Goal: Information Seeking & Learning: Learn about a topic

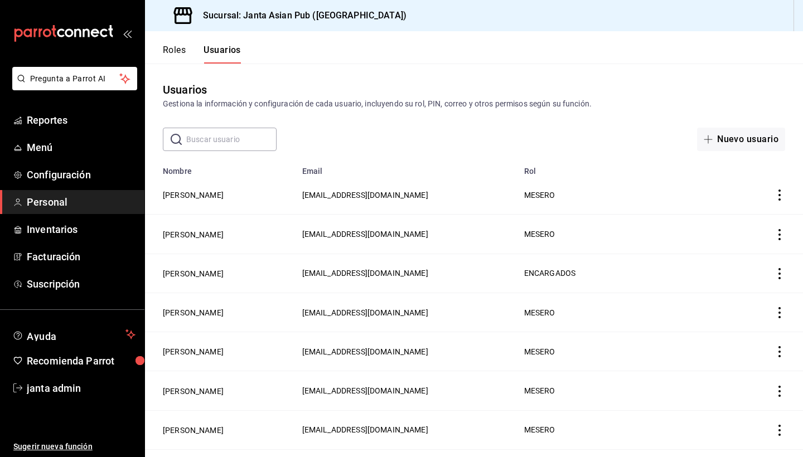
scroll to position [434, 0]
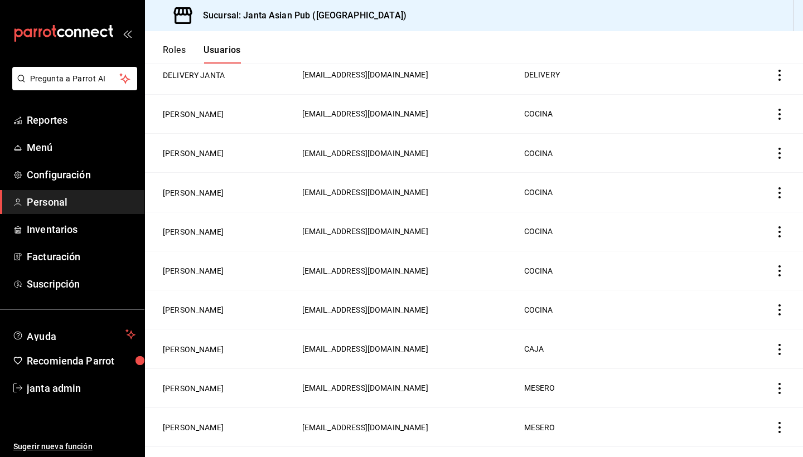
click at [167, 51] on button "Roles" at bounding box center [174, 54] width 23 height 19
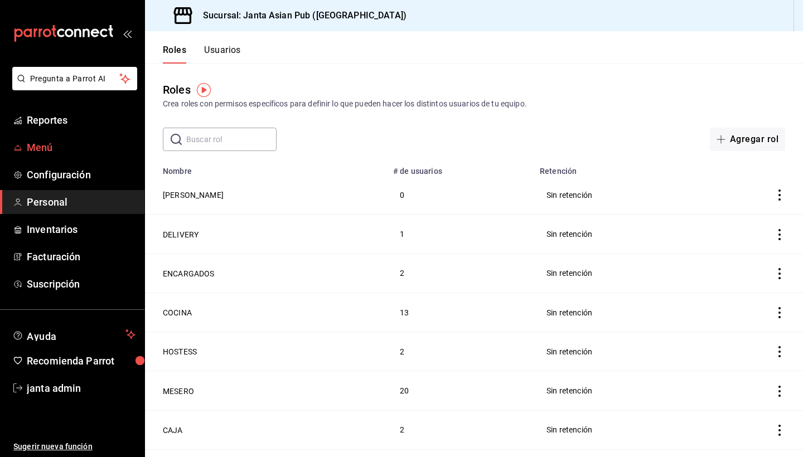
click at [34, 152] on span "Menú" at bounding box center [81, 147] width 109 height 15
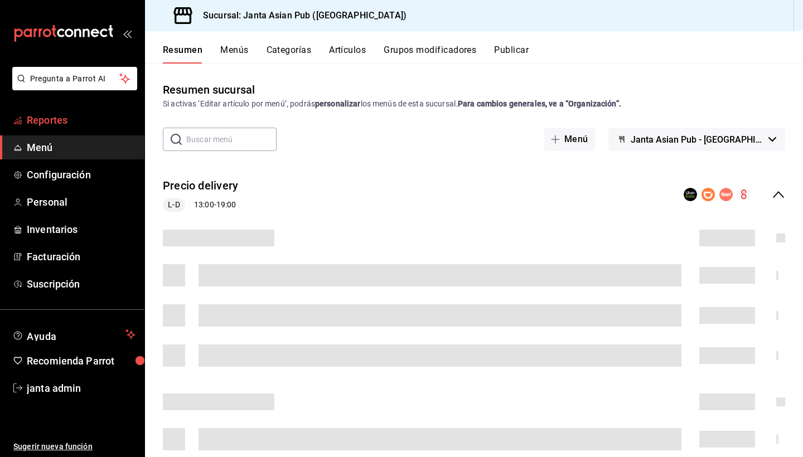
click at [49, 118] on span "Reportes" at bounding box center [81, 120] width 109 height 15
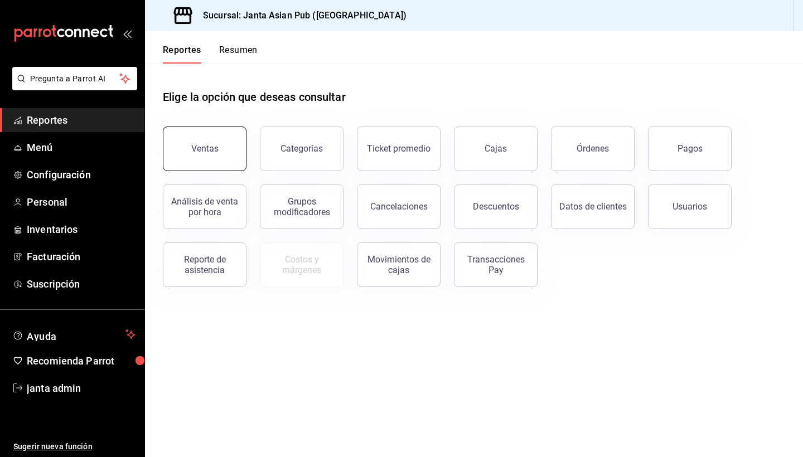
click at [181, 168] on button "Ventas" at bounding box center [205, 149] width 84 height 45
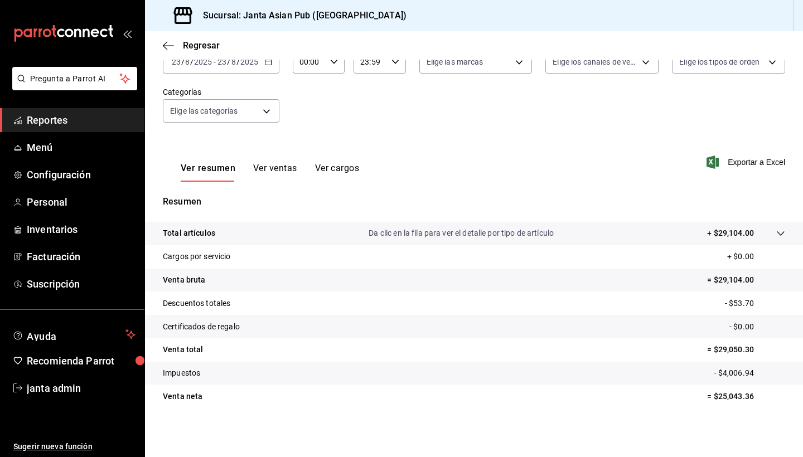
scroll to position [77, 0]
click at [280, 171] on button "Ver ventas" at bounding box center [275, 172] width 44 height 19
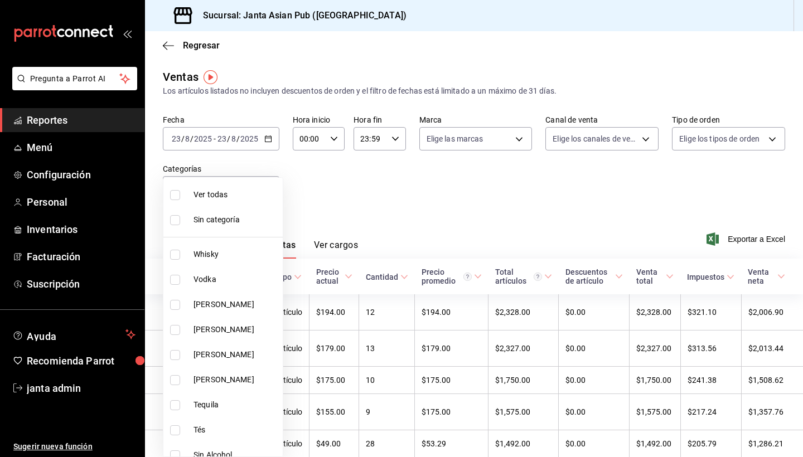
click at [263, 188] on body "Pregunta a Parrot AI Reportes Menú Configuración Personal Inventarios Facturaci…" at bounding box center [401, 228] width 803 height 457
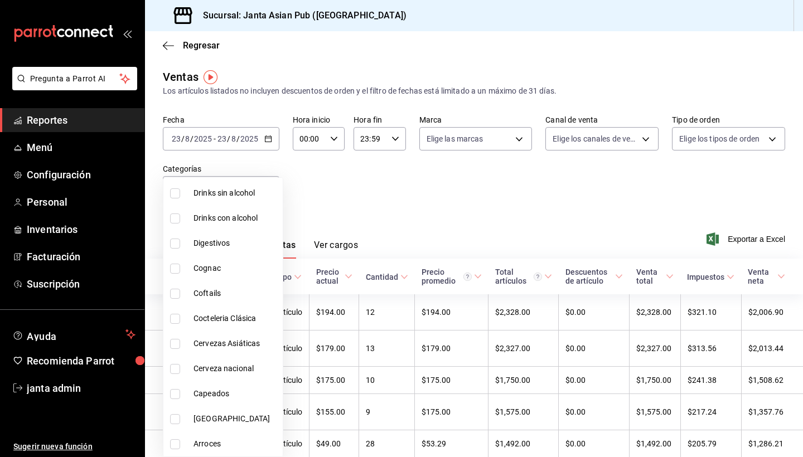
scroll to position [814, 0]
click at [198, 417] on span "[GEOGRAPHIC_DATA]" at bounding box center [235, 419] width 85 height 12
type input "ddd39cf0-1309-4a8f-b664-85726614e642"
checkbox input "true"
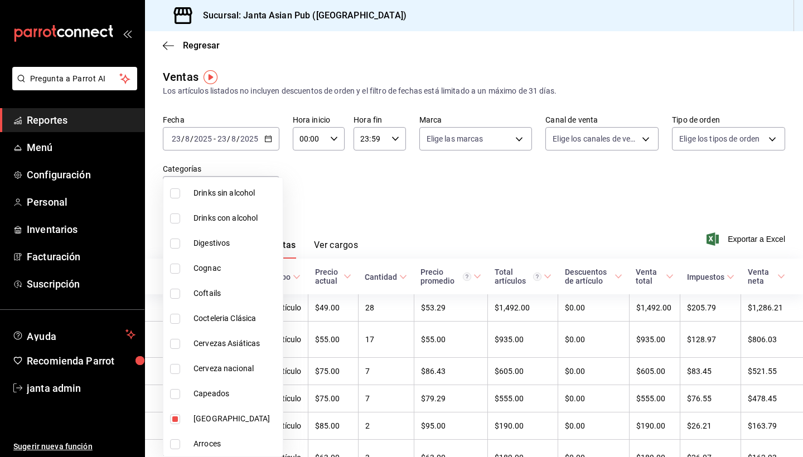
click at [388, 189] on div at bounding box center [401, 228] width 803 height 457
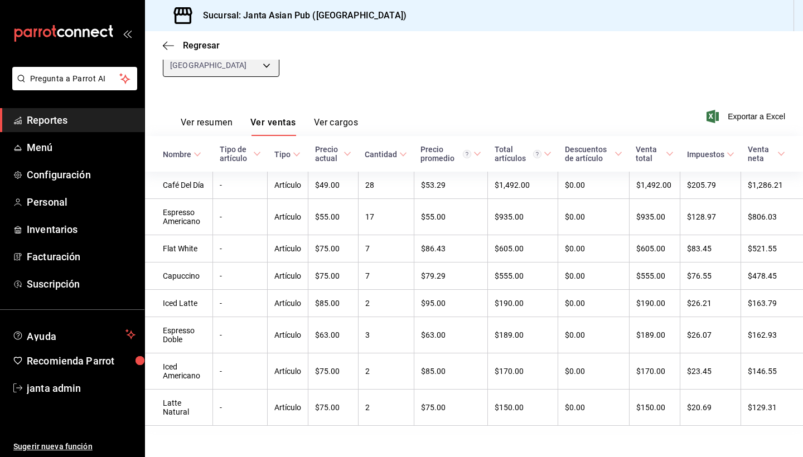
scroll to position [105, 0]
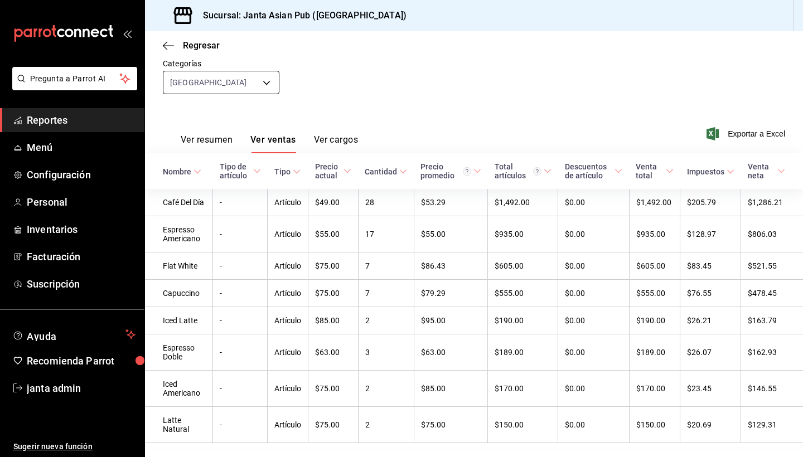
click at [266, 84] on body "Pregunta a Parrot AI Reportes Menú Configuración Personal Inventarios Facturaci…" at bounding box center [401, 228] width 803 height 457
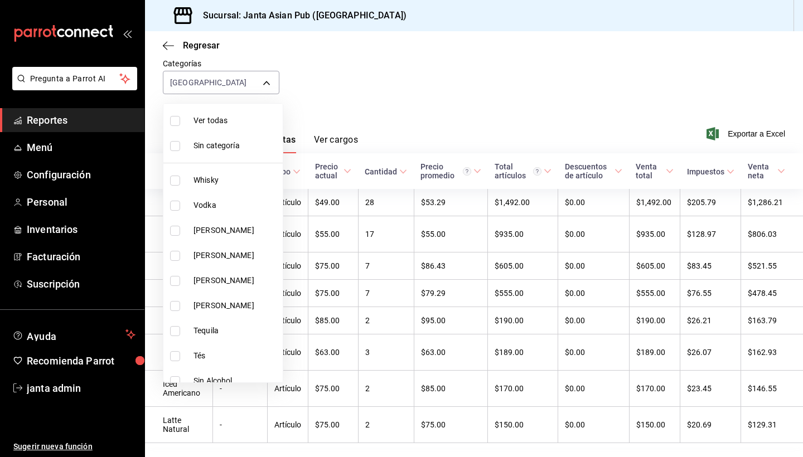
click at [202, 344] on li "Tés" at bounding box center [222, 355] width 119 height 25
type input "ddd39cf0-1309-4a8f-b664-85726614e642,07c8d937-20bb-49aa-940c-22c3a8fbd4d7"
checkbox input "true"
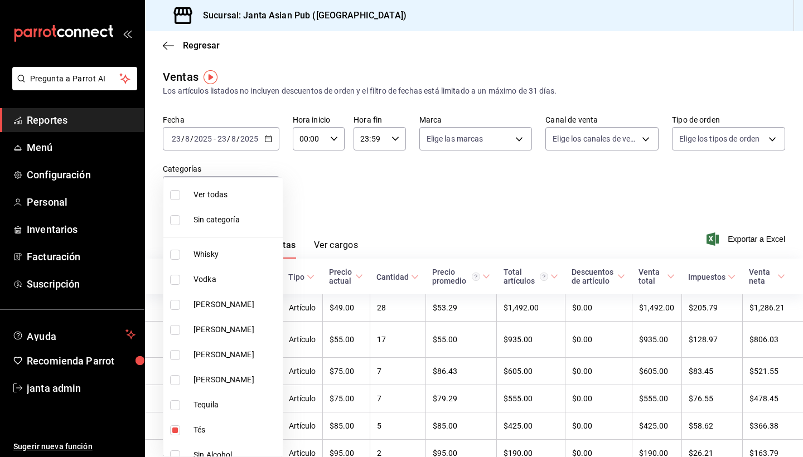
click at [422, 162] on div at bounding box center [401, 228] width 803 height 457
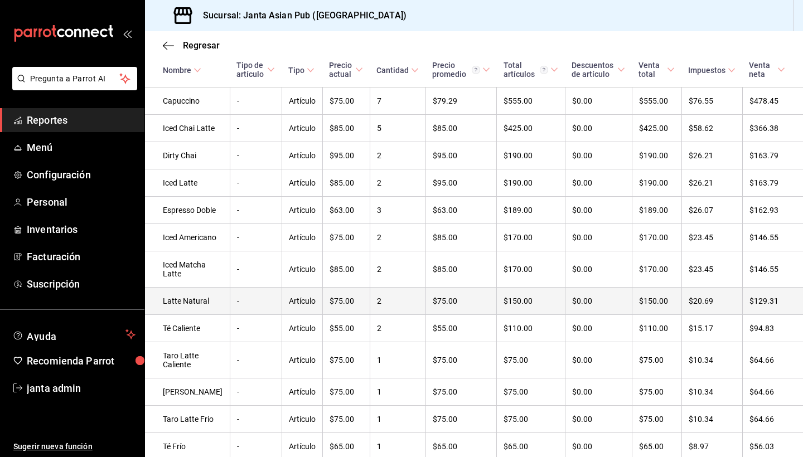
scroll to position [319, 0]
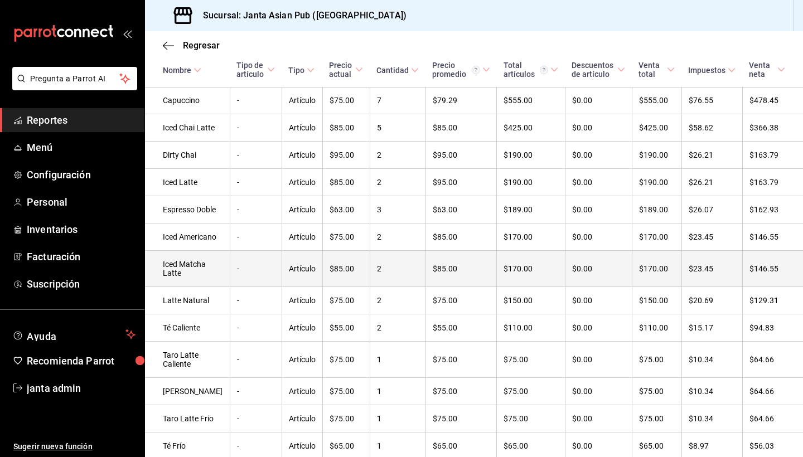
click at [189, 287] on td "Iced Matcha Latte" at bounding box center [187, 269] width 85 height 36
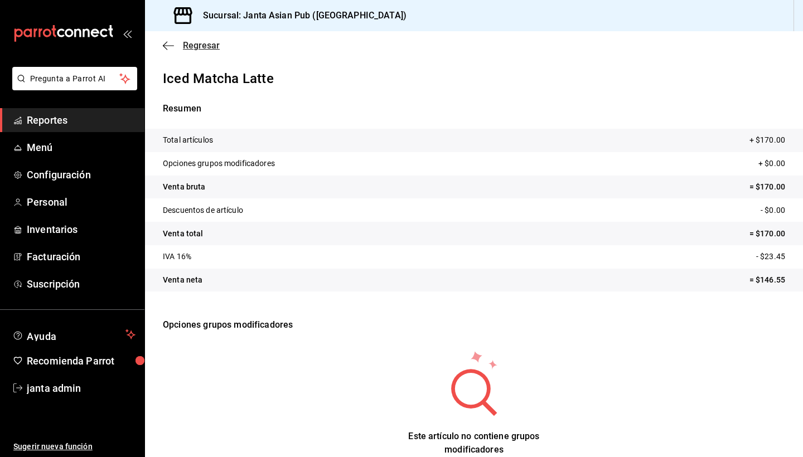
click at [163, 43] on icon "button" at bounding box center [168, 46] width 11 height 10
click at [206, 47] on span "Regresar" at bounding box center [201, 45] width 37 height 11
click at [205, 45] on span "Regresar" at bounding box center [201, 45] width 37 height 11
click at [203, 44] on span "Regresar" at bounding box center [201, 45] width 37 height 11
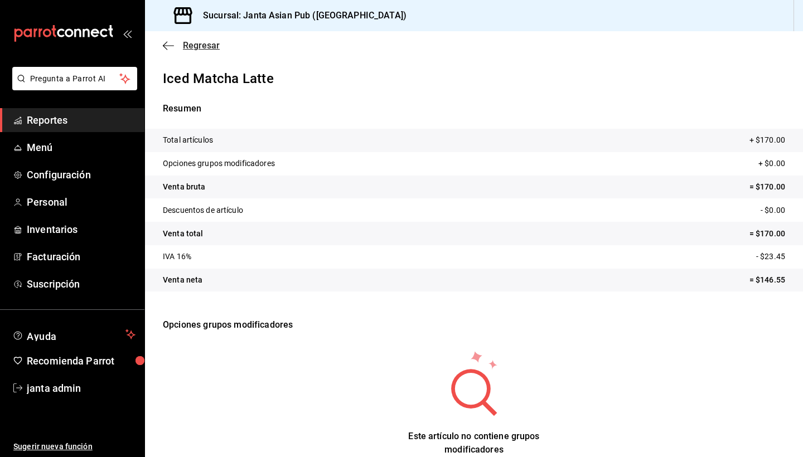
click at [203, 44] on span "Regresar" at bounding box center [201, 45] width 37 height 11
click at [190, 44] on span "Regresar" at bounding box center [201, 45] width 37 height 11
click at [168, 48] on icon "button" at bounding box center [168, 46] width 11 height 10
click at [77, 123] on span "Reportes" at bounding box center [81, 120] width 109 height 15
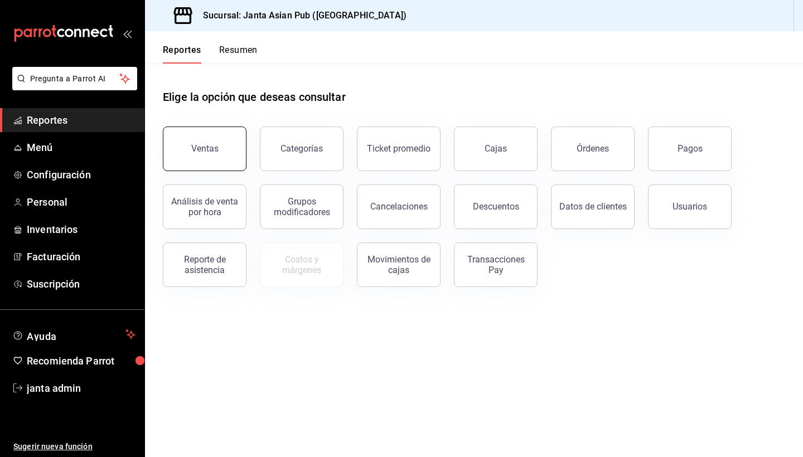
click at [212, 154] on button "Ventas" at bounding box center [205, 149] width 84 height 45
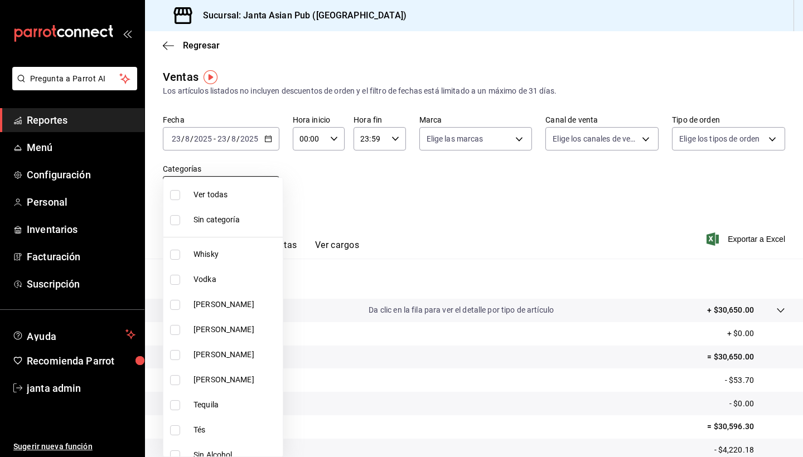
click at [265, 188] on body "Pregunta a Parrot AI Reportes Menú Configuración Personal Inventarios Facturaci…" at bounding box center [401, 228] width 803 height 457
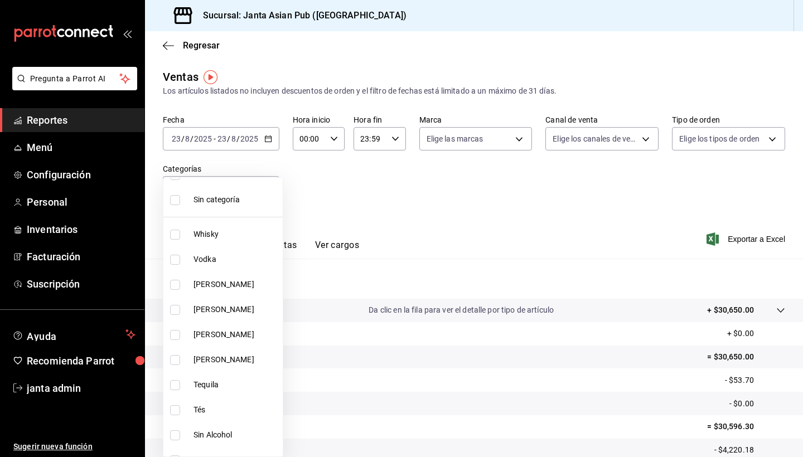
scroll to position [27, 0]
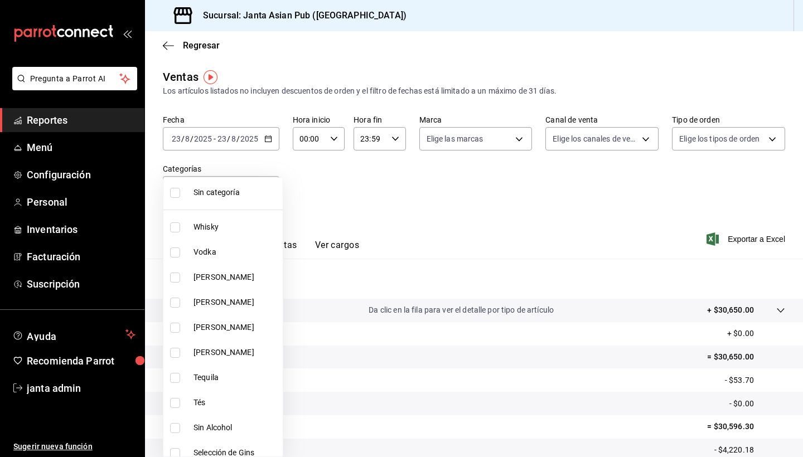
click at [207, 399] on span "Tés" at bounding box center [235, 403] width 85 height 12
type input "07c8d937-20bb-49aa-940c-22c3a8fbd4d7"
checkbox input "true"
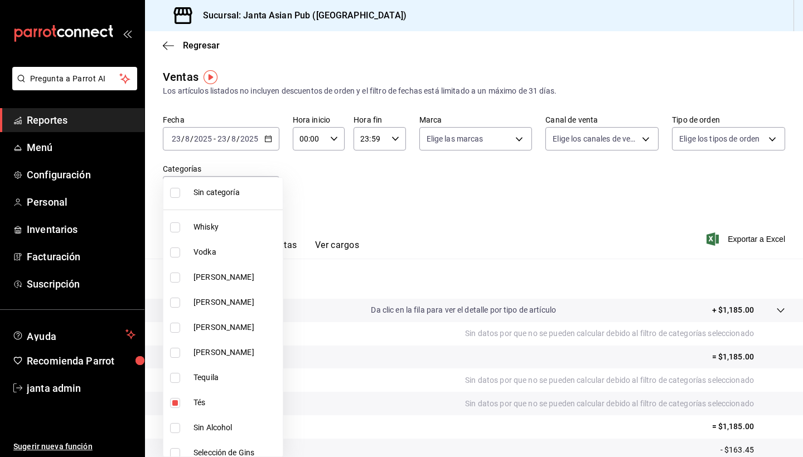
click at [419, 239] on div at bounding box center [401, 228] width 803 height 457
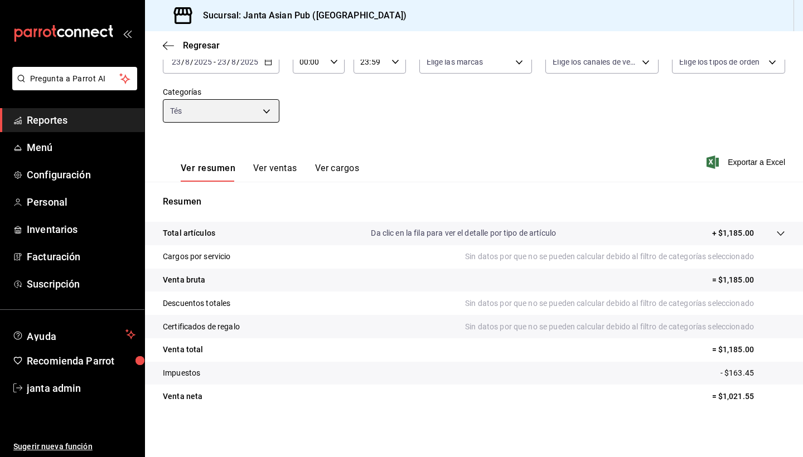
scroll to position [77, 0]
click at [265, 177] on button "Ver ventas" at bounding box center [275, 172] width 44 height 19
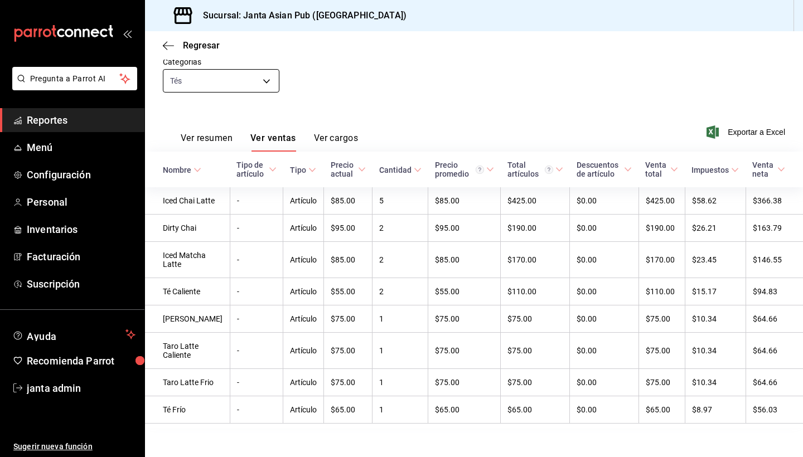
scroll to position [105, 0]
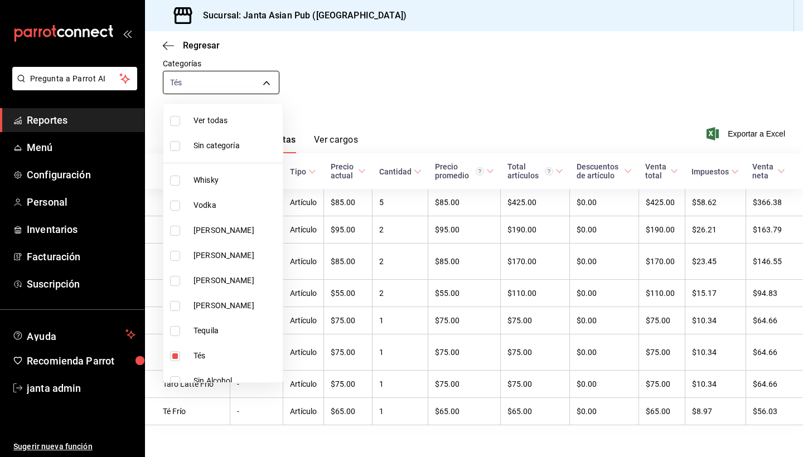
click at [274, 79] on body "Pregunta a Parrot AI Reportes Menú Configuración Personal Inventarios Facturaci…" at bounding box center [401, 228] width 803 height 457
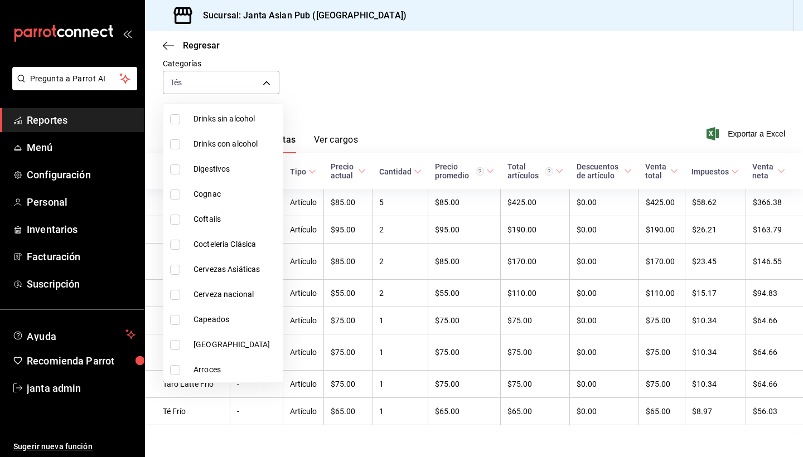
scroll to position [814, 0]
click at [203, 348] on span "[GEOGRAPHIC_DATA]" at bounding box center [235, 345] width 85 height 12
type input "07c8d937-20bb-49aa-940c-22c3a8fbd4d7,ddd39cf0-1309-4a8f-b664-85726614e642"
checkbox input "true"
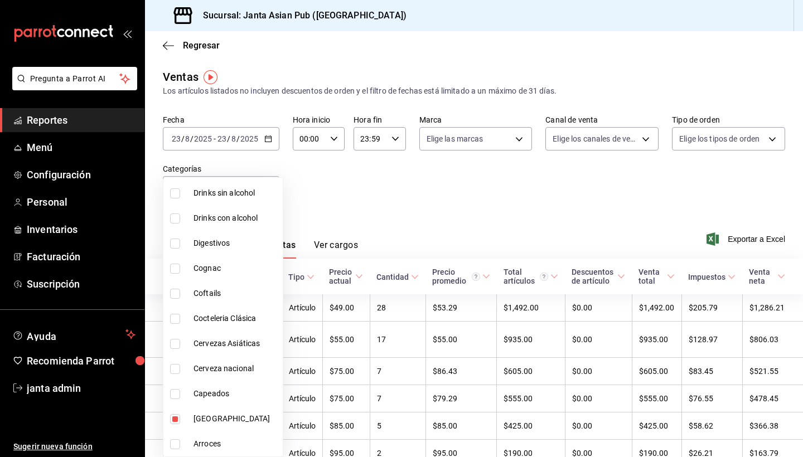
click at [392, 190] on div at bounding box center [401, 228] width 803 height 457
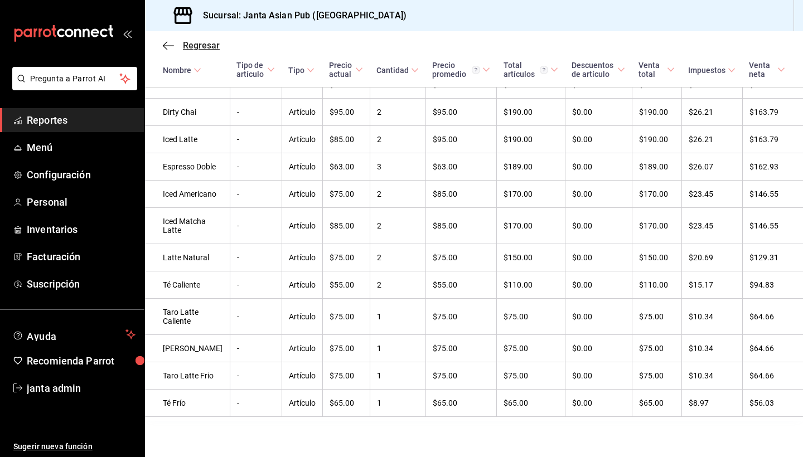
click at [167, 48] on icon "button" at bounding box center [165, 45] width 4 height 8
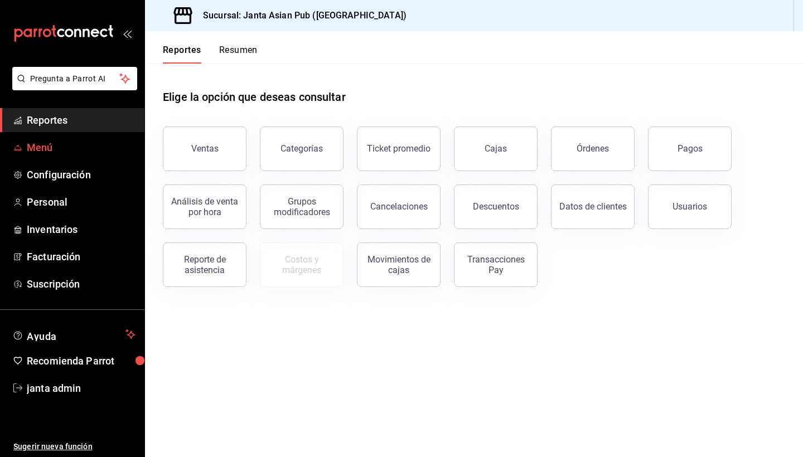
click at [38, 149] on span "Menú" at bounding box center [81, 147] width 109 height 15
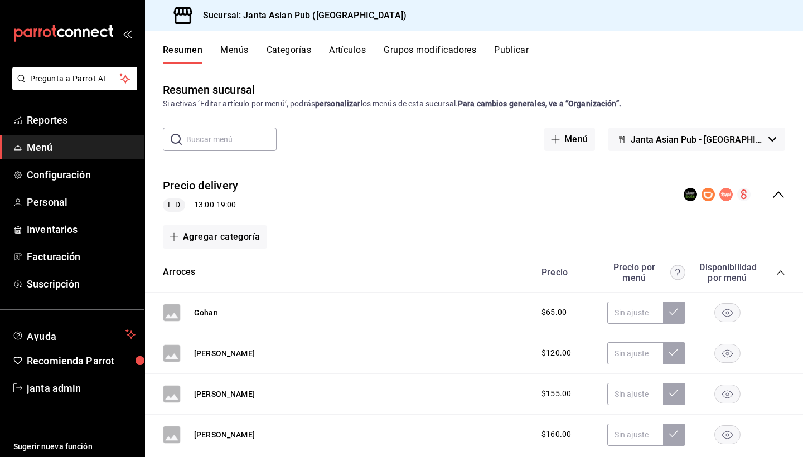
click at [411, 51] on button "Grupos modificadores" at bounding box center [429, 54] width 93 height 19
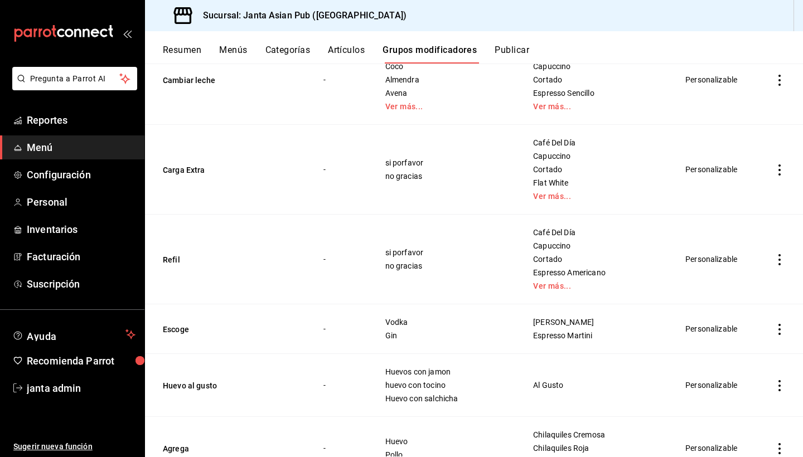
scroll to position [391, 0]
click at [549, 192] on link "Ver más..." at bounding box center [595, 196] width 125 height 8
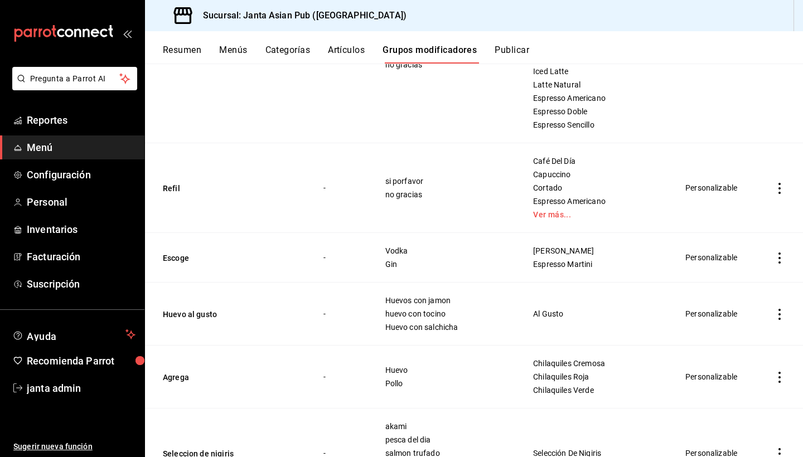
scroll to position [541, 0]
click at [541, 201] on div "Café Del Día Capuccino Cortado Espresso Americano Ver más..." at bounding box center [595, 189] width 126 height 62
click at [542, 211] on td "Café Del Día Capuccino Cortado Espresso Americano Ver más..." at bounding box center [595, 189] width 153 height 90
click at [540, 212] on link "Ver más..." at bounding box center [595, 216] width 125 height 8
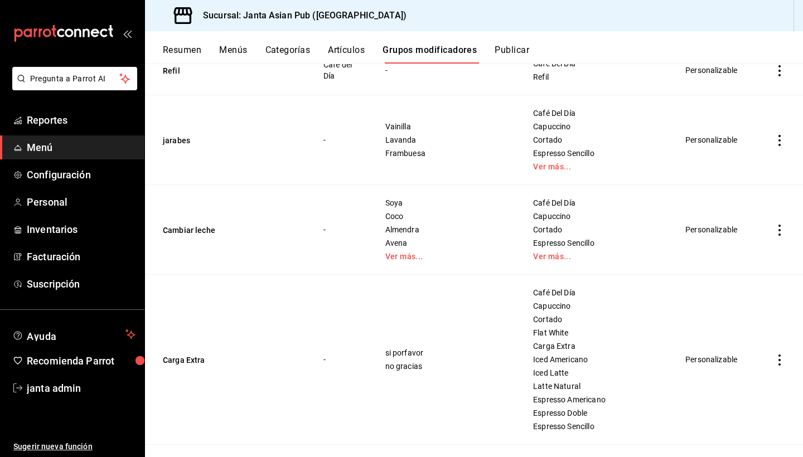
scroll to position [225, 0]
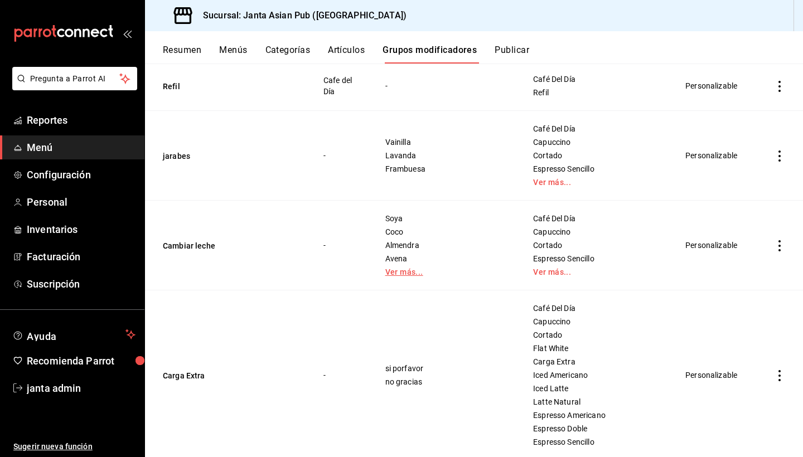
click at [415, 268] on link "Ver más..." at bounding box center [445, 272] width 120 height 8
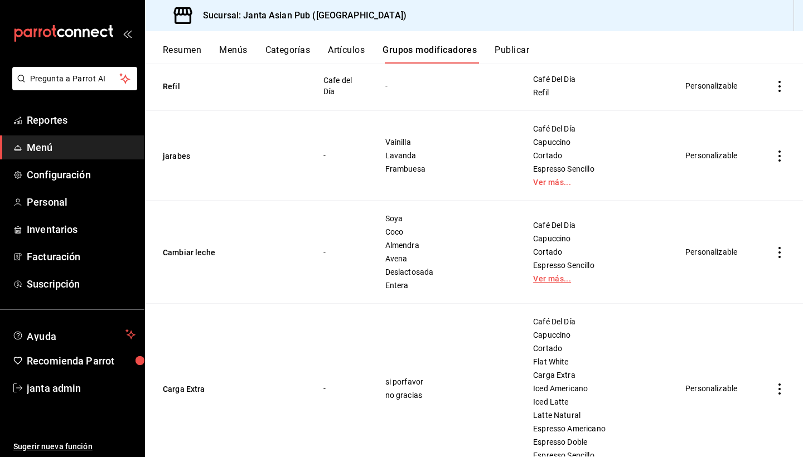
click at [541, 275] on link "Ver más..." at bounding box center [595, 279] width 125 height 8
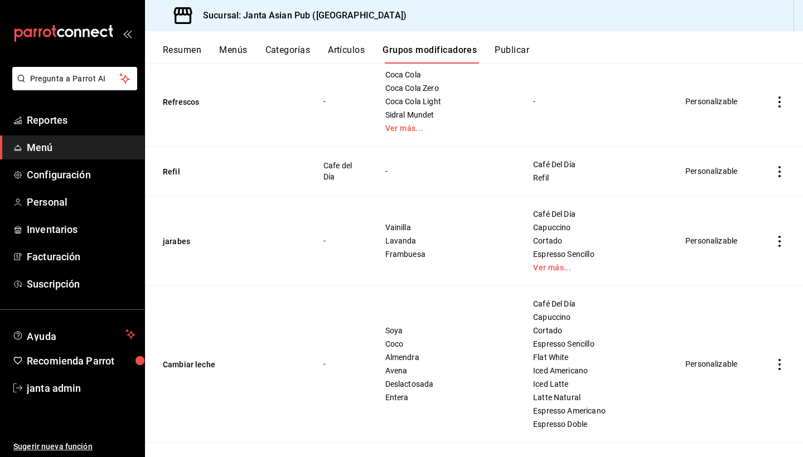
scroll to position [139, 0]
click at [557, 265] on link "Ver más..." at bounding box center [595, 269] width 125 height 8
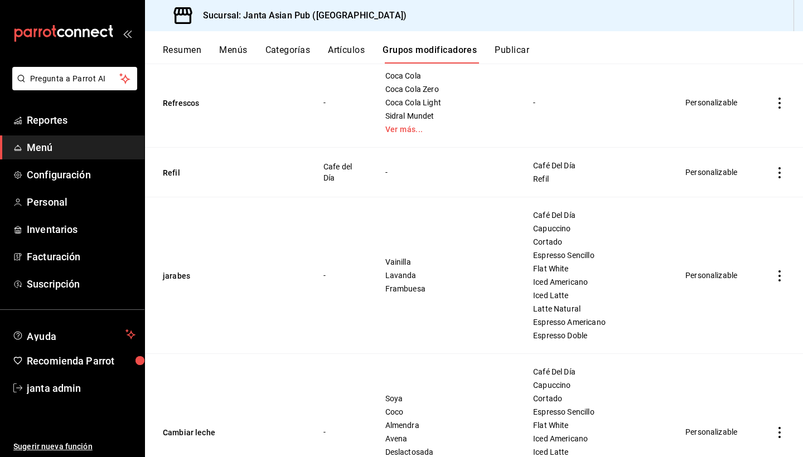
click at [343, 53] on button "Artículos" at bounding box center [346, 54] width 37 height 19
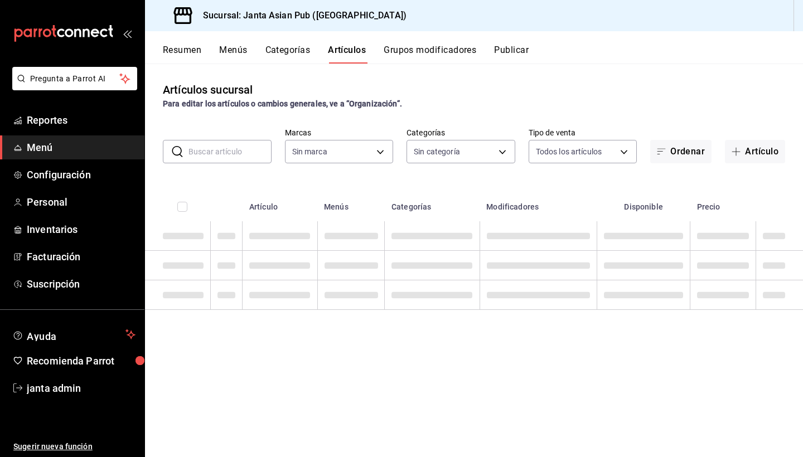
type input "1db30118-5670-46c3-9d09-b77bd7bb8fe6"
type input "54f267fd-3a26-423e-9599-ceaad96627e7,a937e8d9-5aa0-4689-9956-2e980446810f,a7b78…"
